Goal: Complete application form

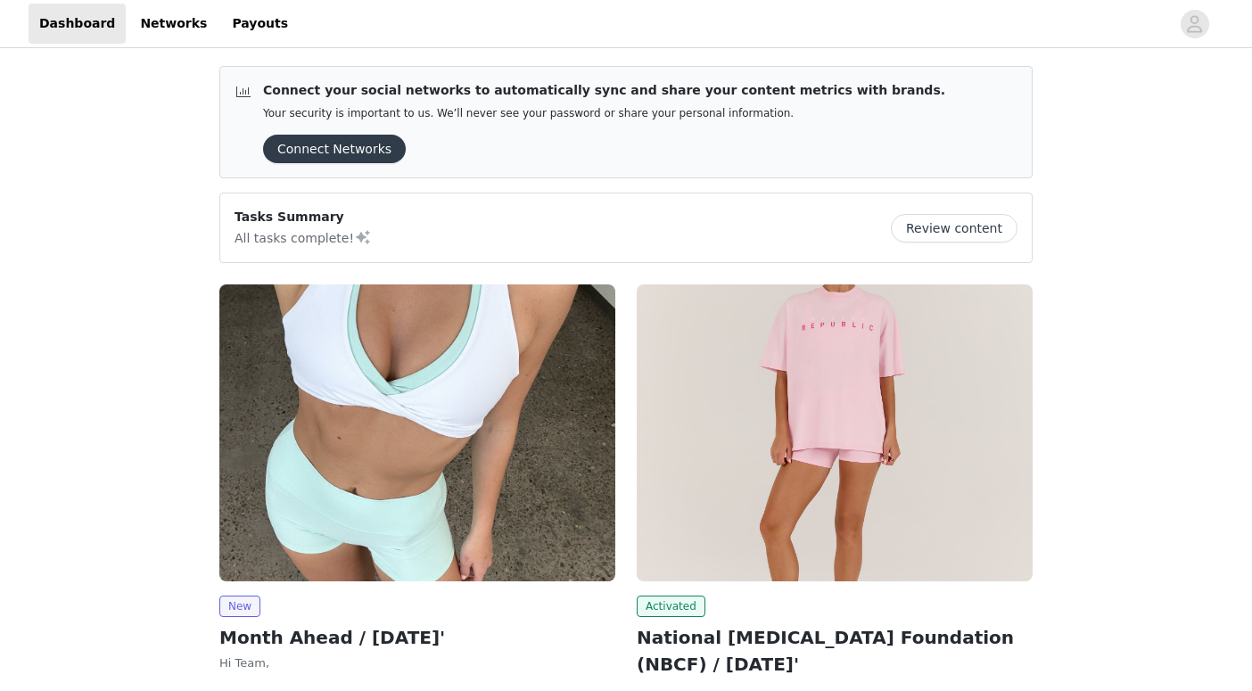
click at [433, 416] on img at bounding box center [417, 432] width 396 height 297
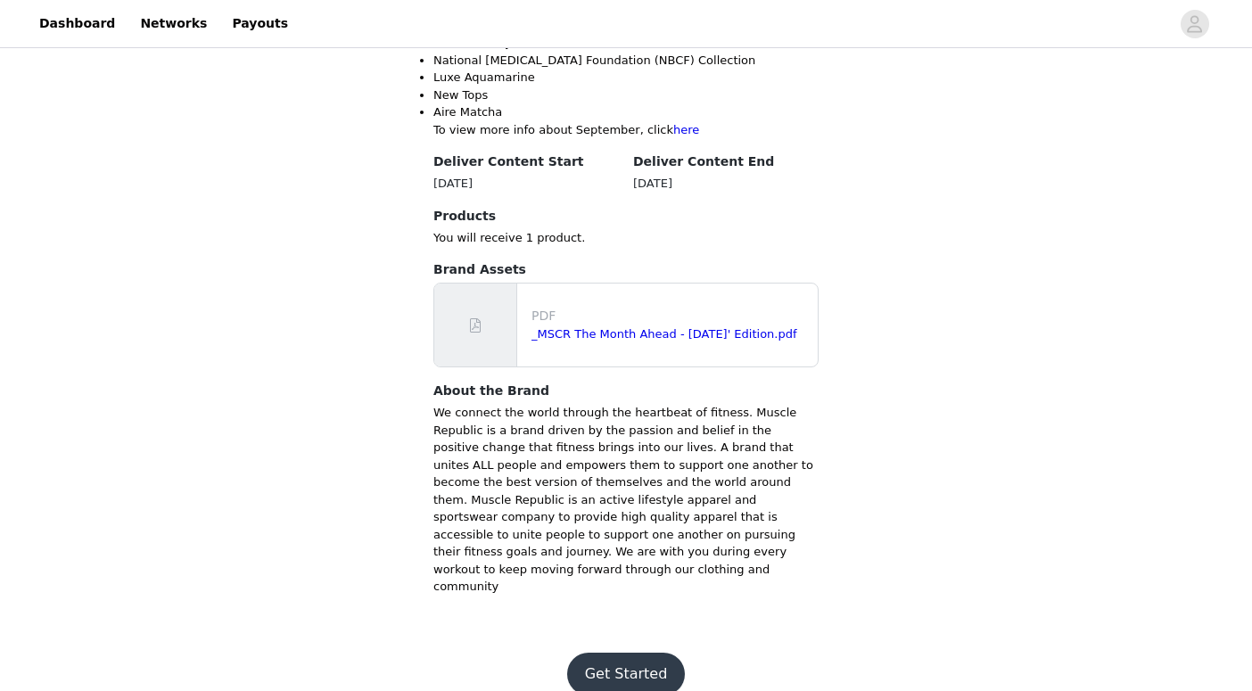
scroll to position [760, 0]
click at [627, 654] on button "Get Started" at bounding box center [626, 675] width 119 height 43
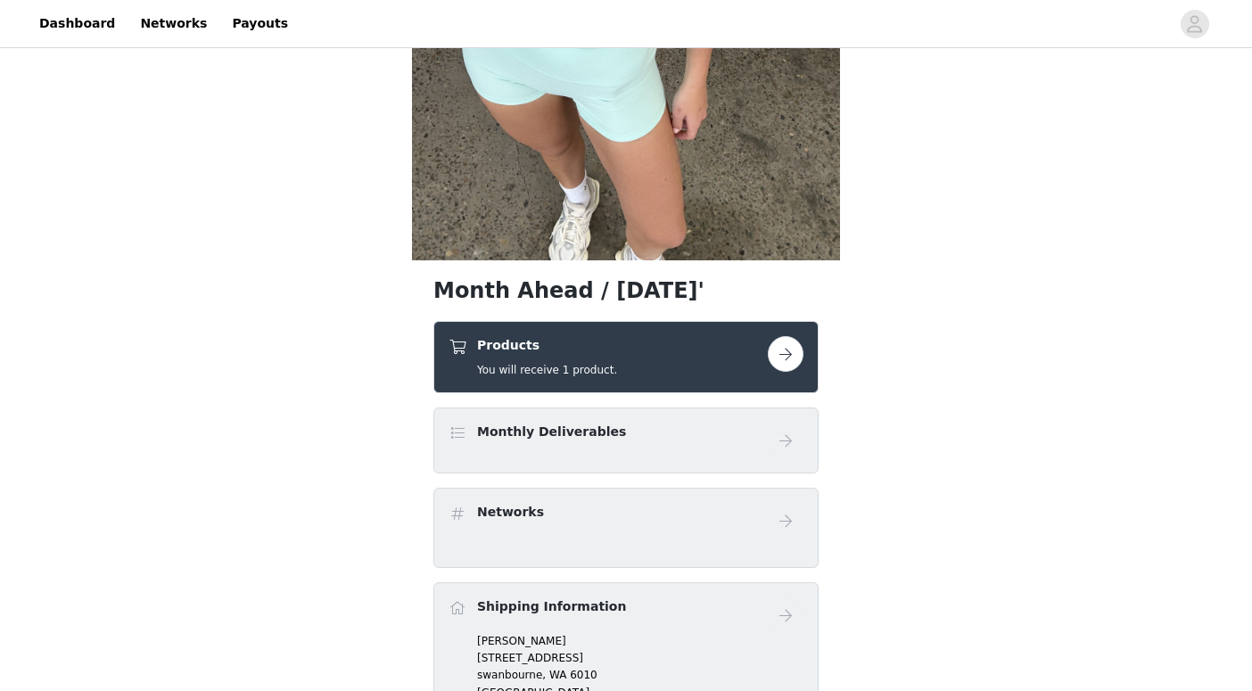
scroll to position [364, 0]
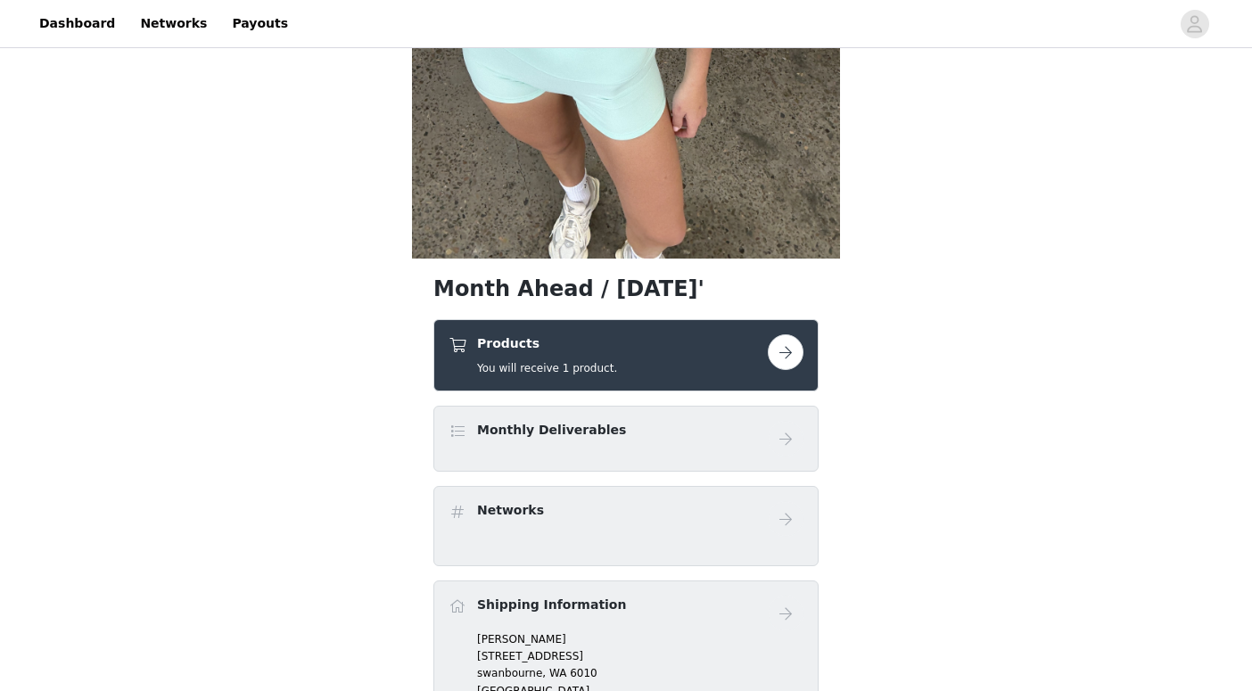
click at [778, 347] on button "button" at bounding box center [786, 352] width 36 height 36
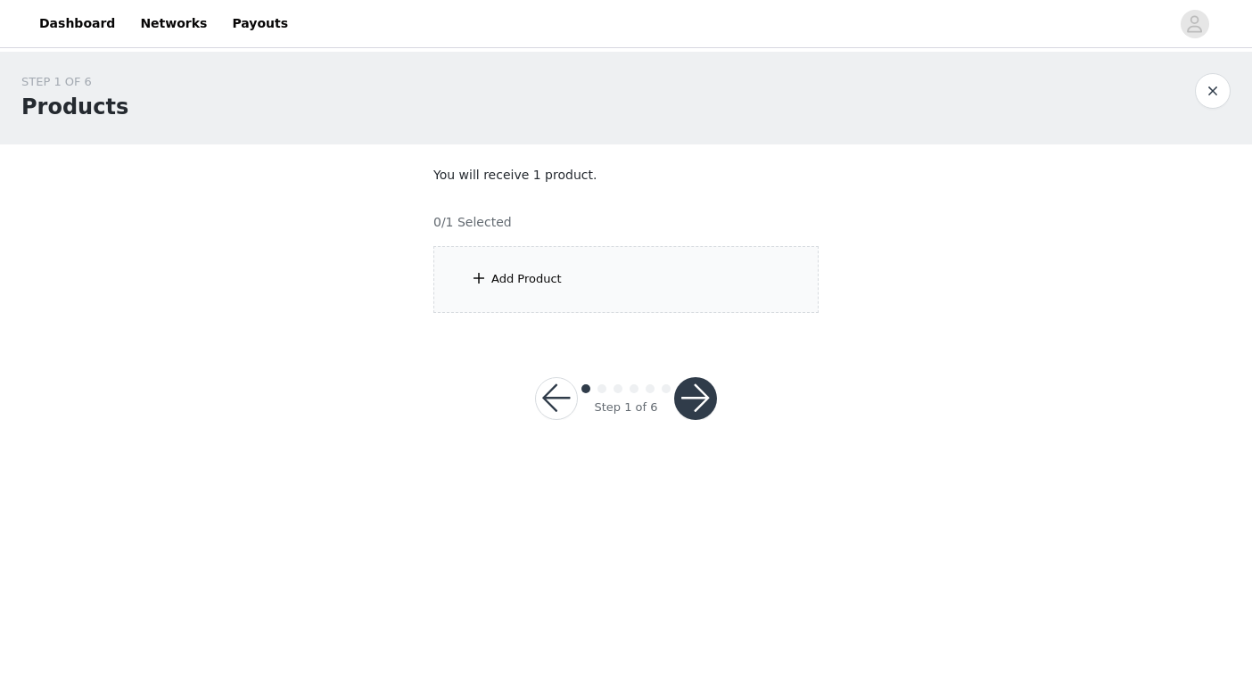
click at [544, 288] on div "Add Product" at bounding box center [625, 279] width 385 height 67
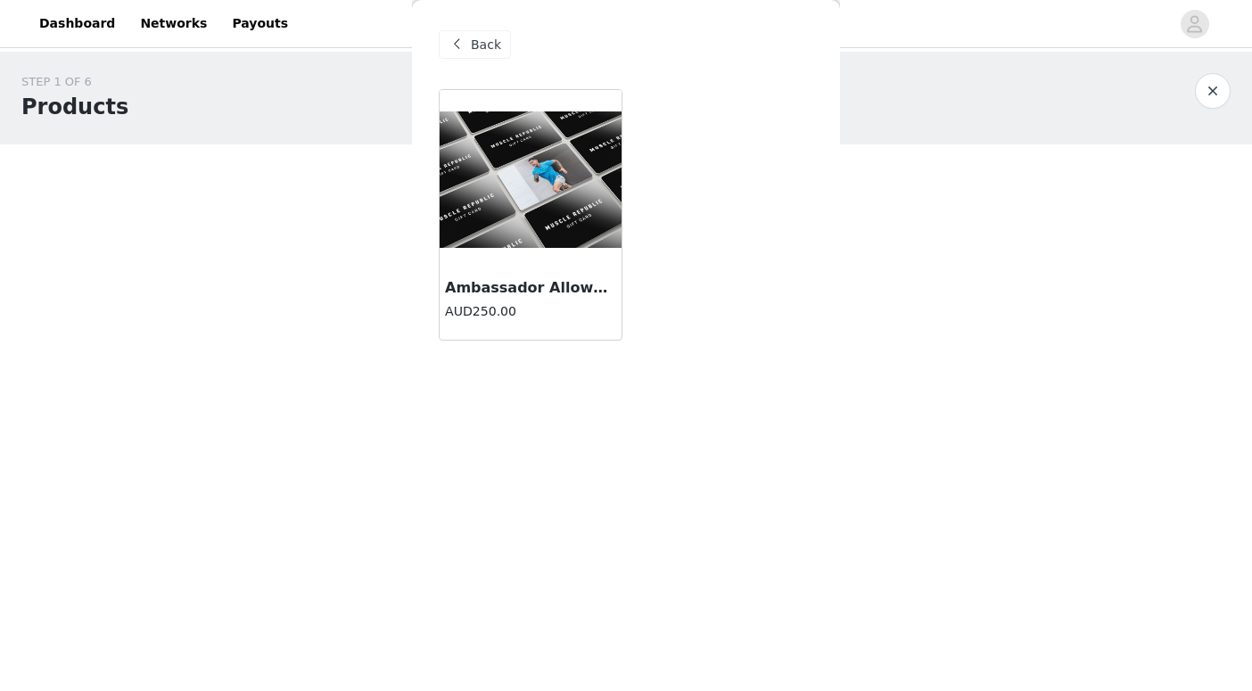
click at [513, 281] on h3 "Ambassador Allowance" at bounding box center [530, 287] width 171 height 21
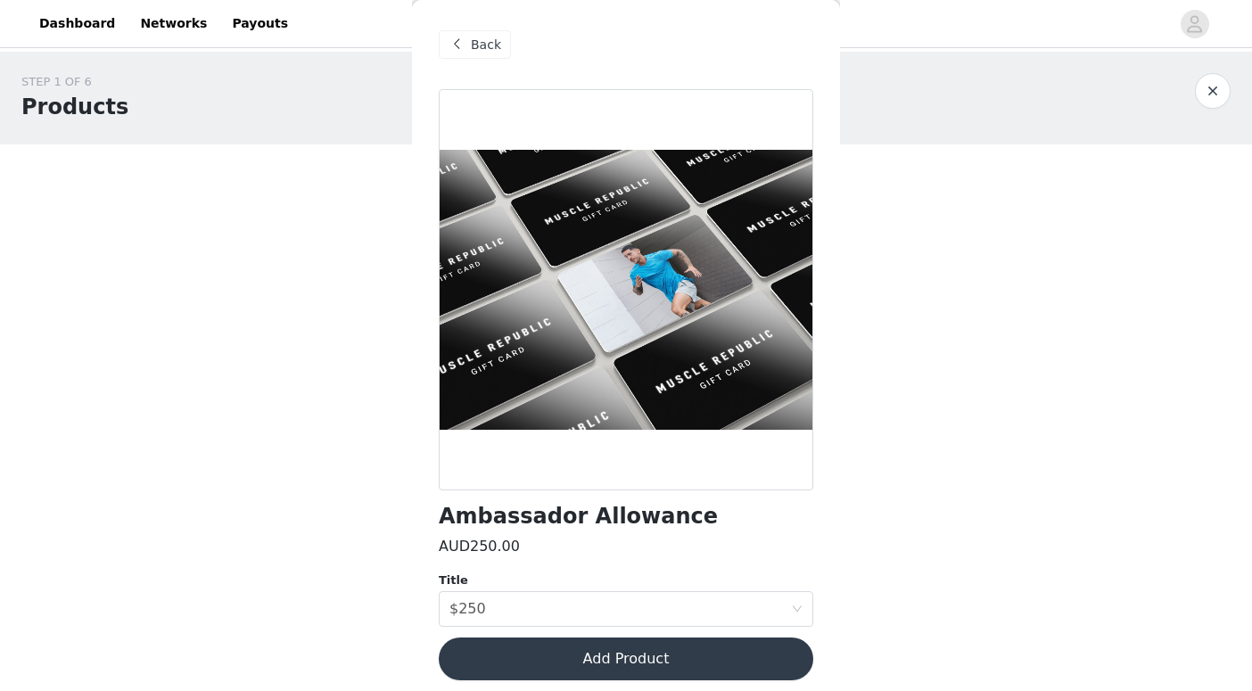
click at [565, 659] on button "Add Product" at bounding box center [626, 659] width 375 height 43
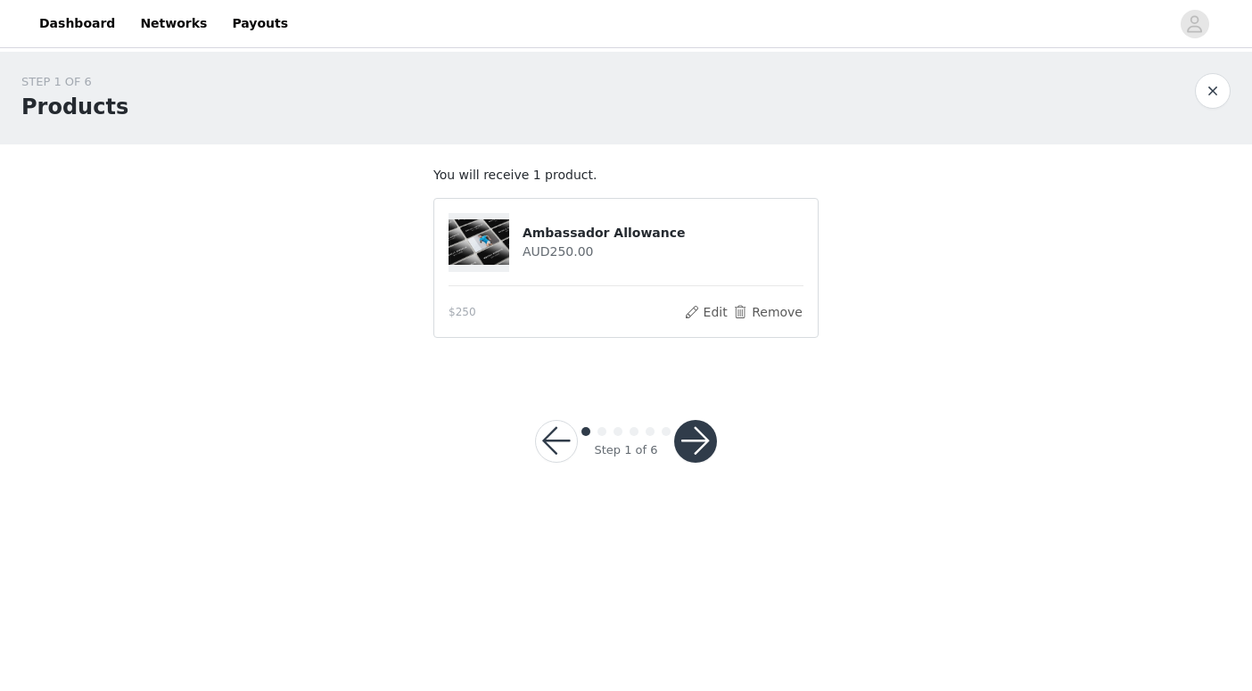
click at [702, 440] on button "button" at bounding box center [695, 441] width 43 height 43
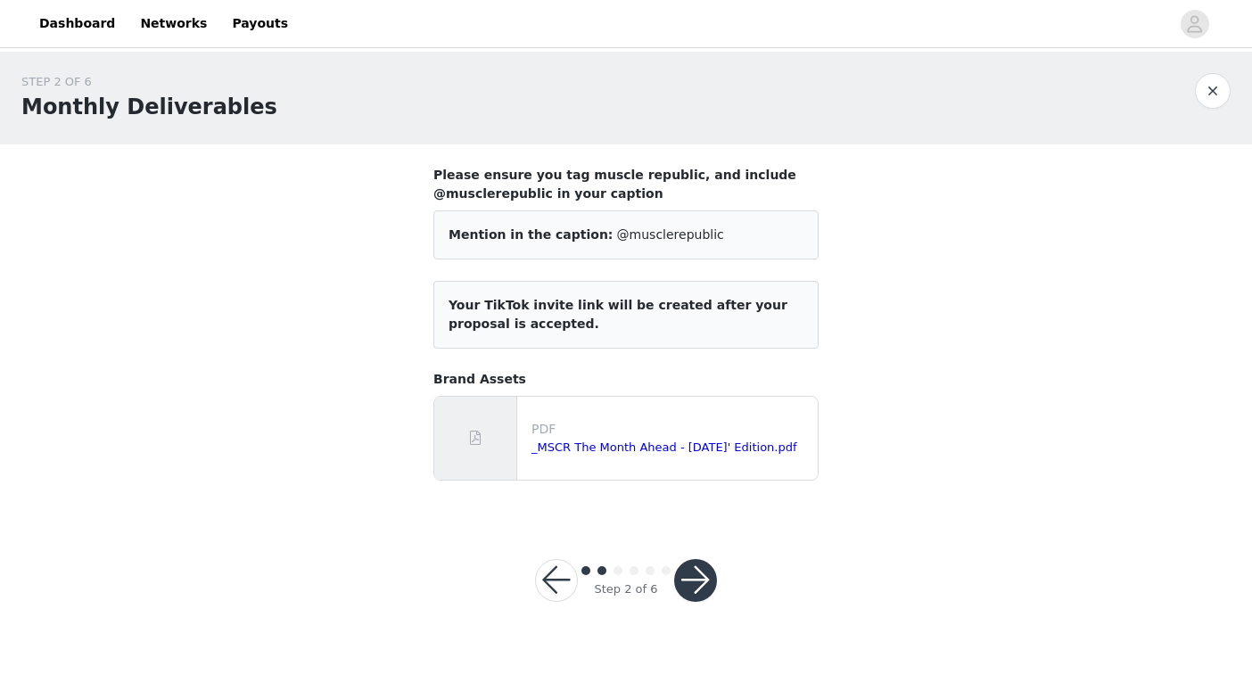
click at [702, 590] on button "button" at bounding box center [695, 580] width 43 height 43
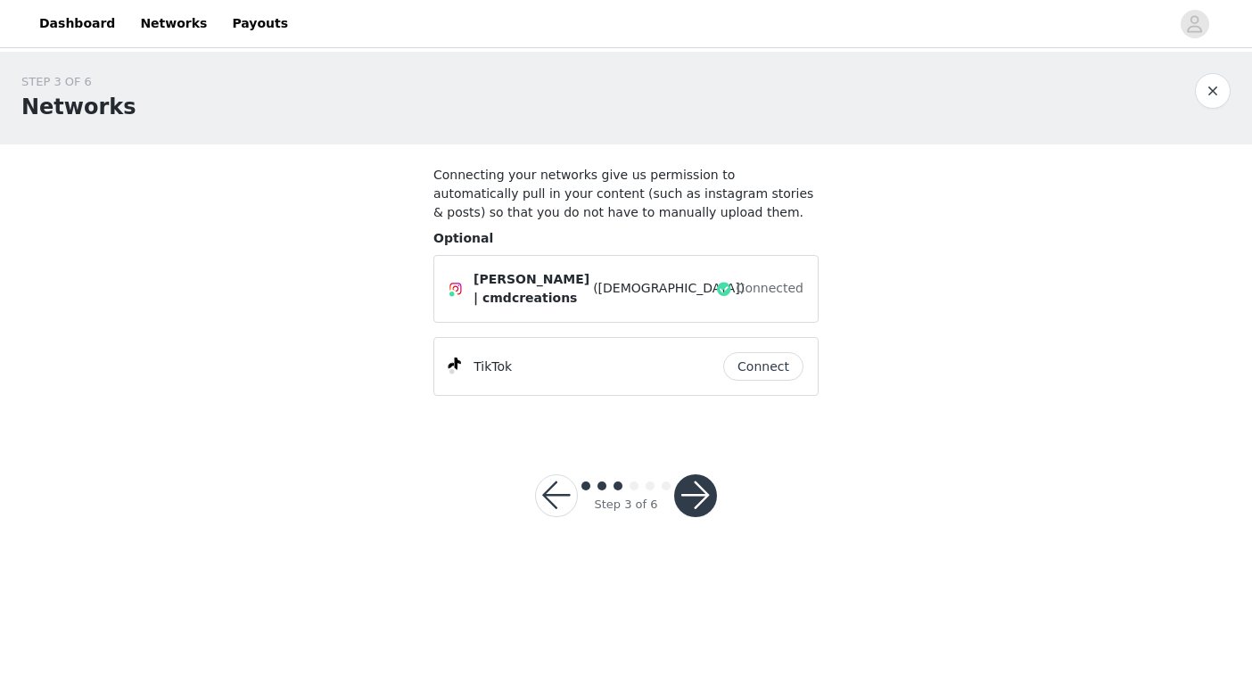
click at [697, 490] on button "button" at bounding box center [695, 495] width 43 height 43
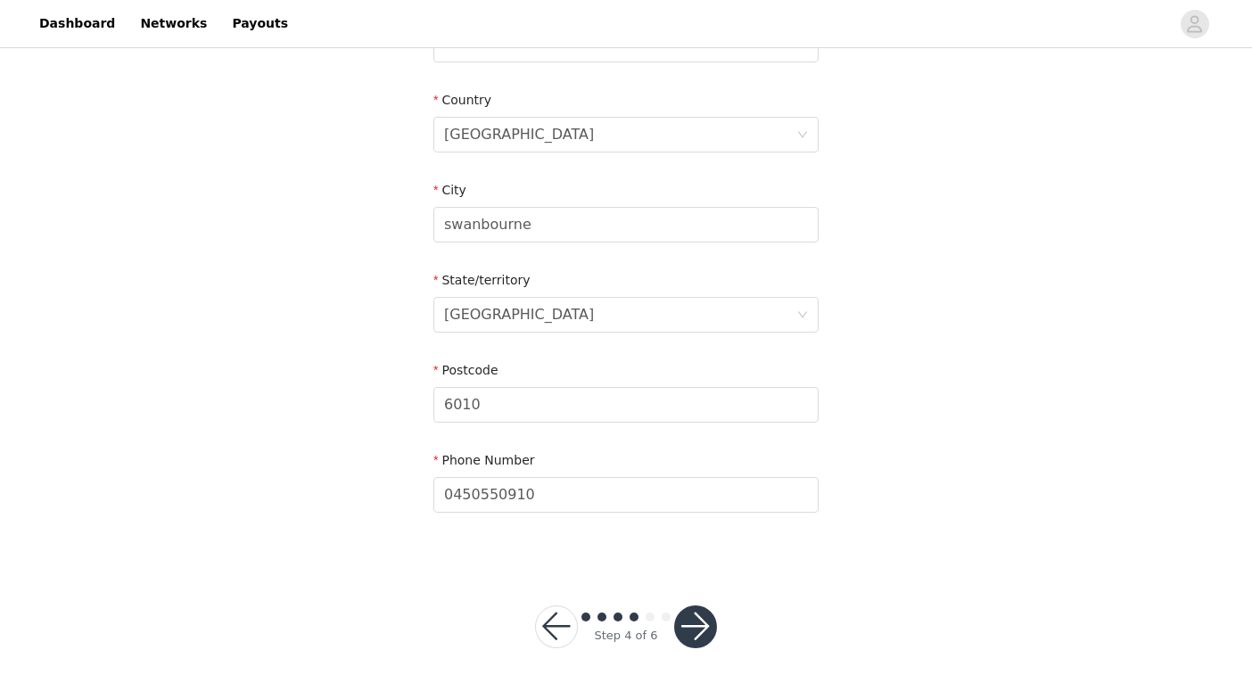
scroll to position [524, 0]
click at [701, 624] on button "button" at bounding box center [695, 627] width 43 height 43
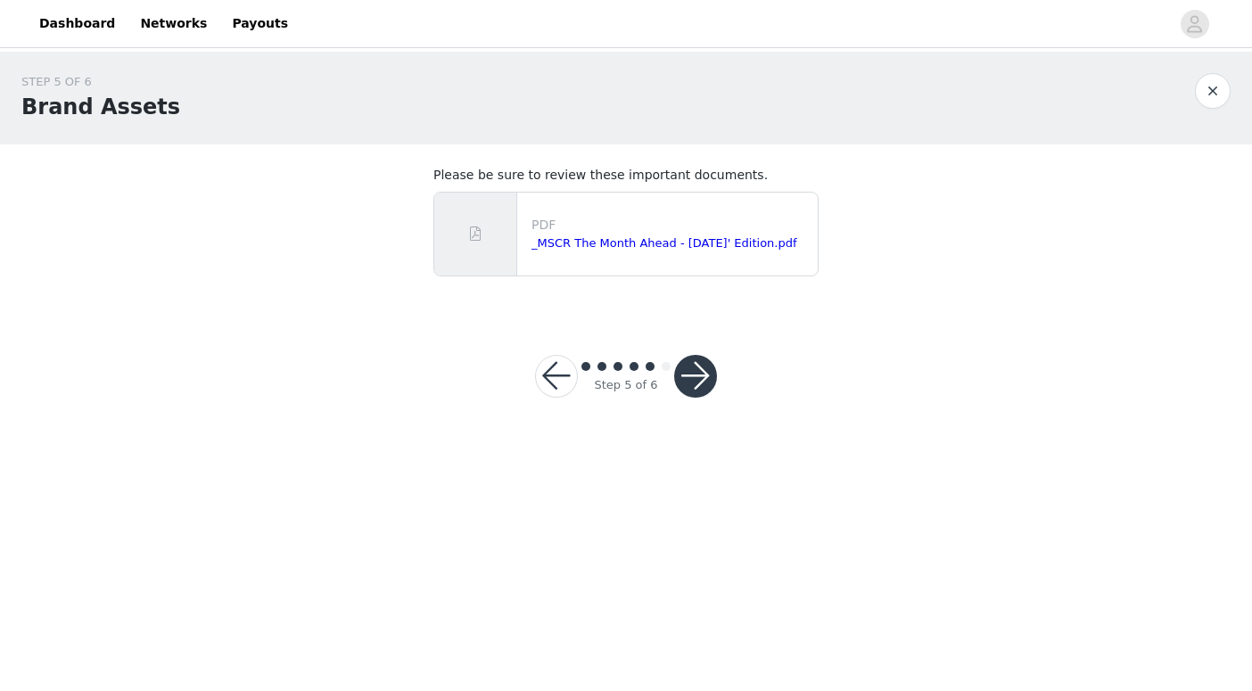
click at [697, 369] on button "button" at bounding box center [695, 376] width 43 height 43
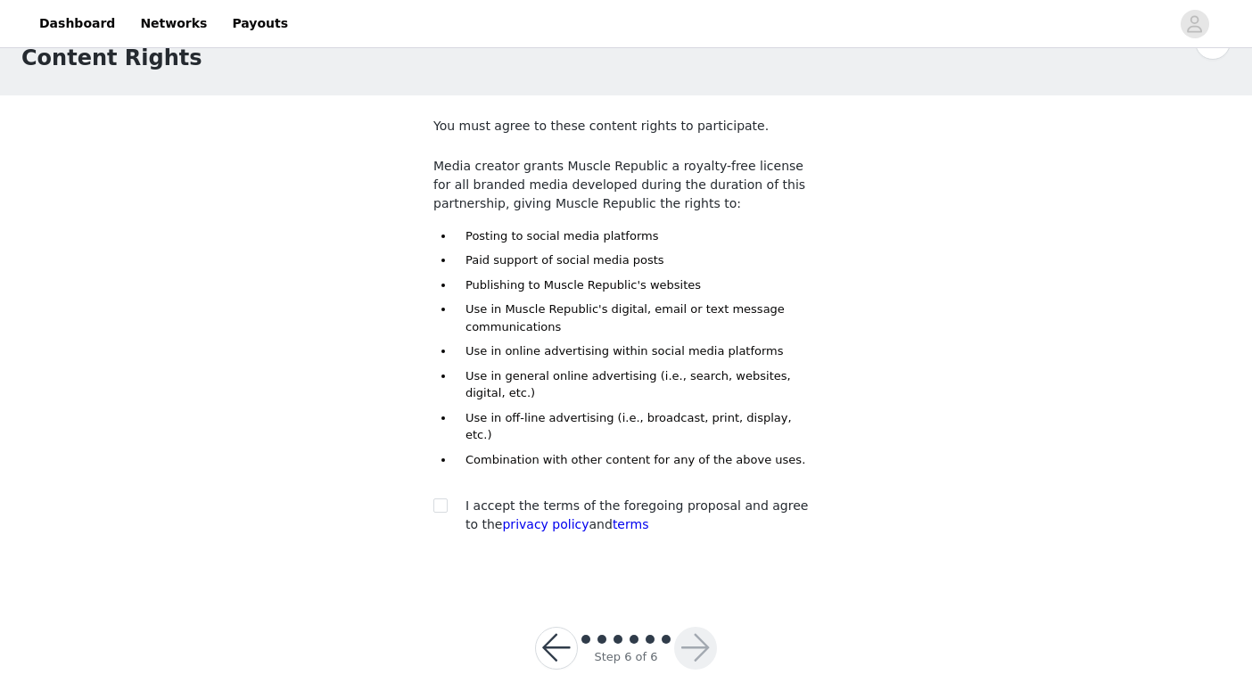
scroll to position [48, 0]
click at [445, 499] on input "checkbox" at bounding box center [439, 505] width 12 height 12
checkbox input "true"
click at [688, 637] on button "button" at bounding box center [695, 649] width 43 height 43
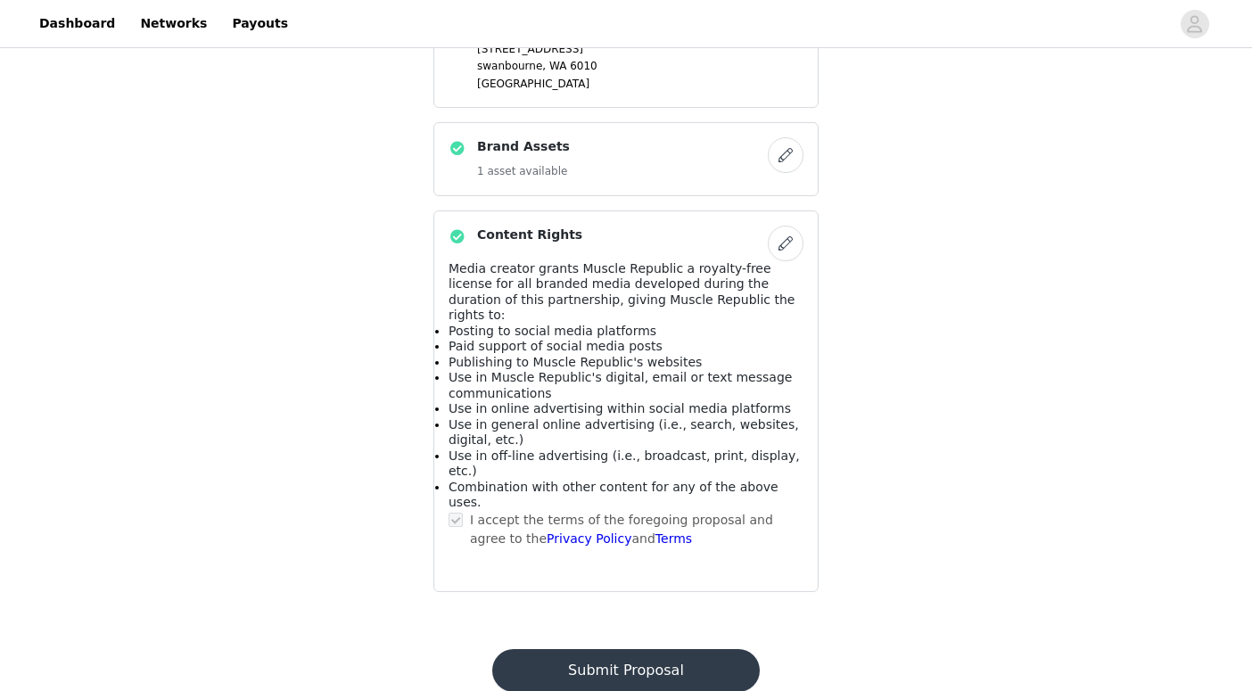
scroll to position [1097, 0]
click at [665, 641] on footer "Submit Proposal Powered by | Help | Privacy | Terms" at bounding box center [625, 686] width 309 height 115
click at [659, 650] on button "Submit Proposal" at bounding box center [625, 671] width 267 height 43
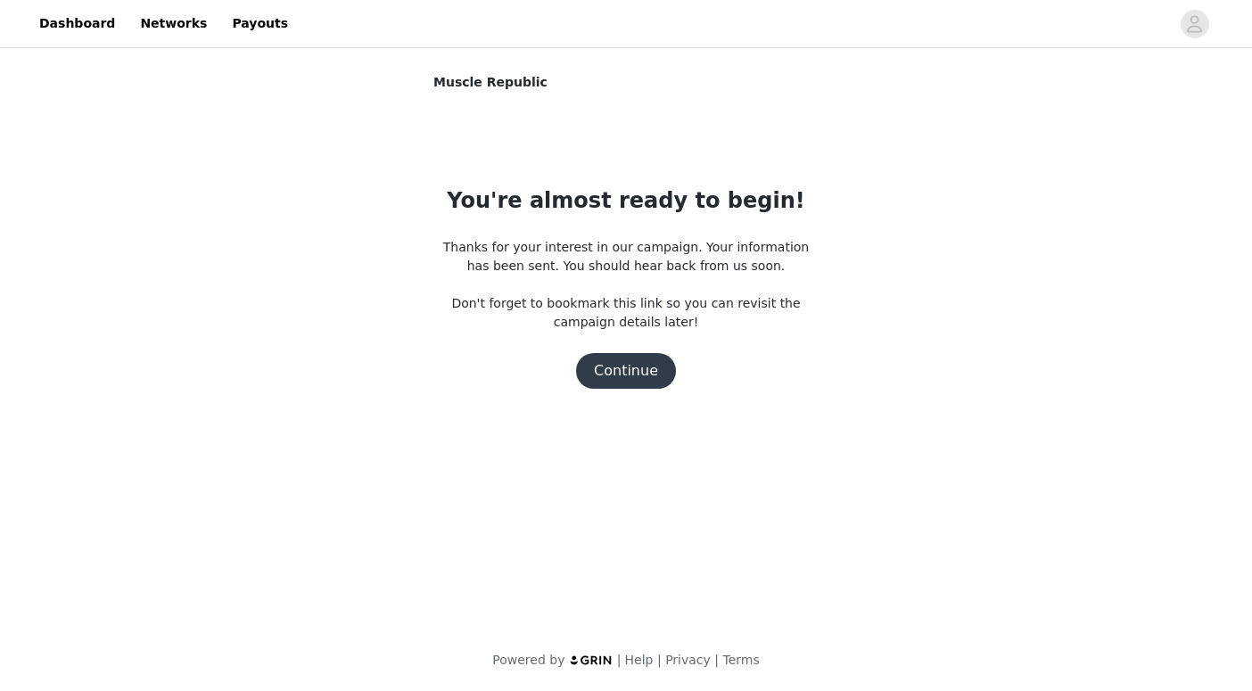
scroll to position [0, 0]
click at [633, 367] on button "Continue" at bounding box center [626, 371] width 100 height 36
